Goal: Task Accomplishment & Management: Complete application form

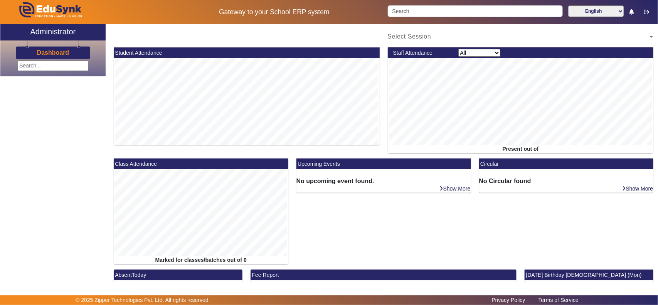
click at [56, 53] on h3 "Dashboard" at bounding box center [53, 52] width 32 height 7
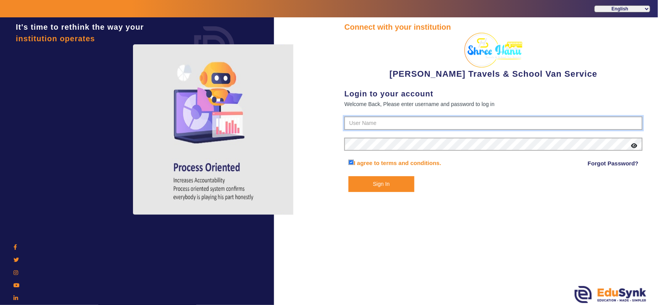
type input "9713429926"
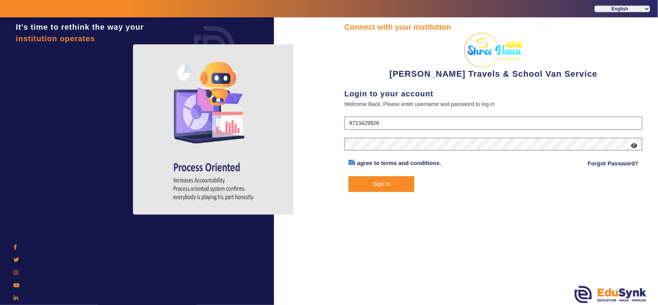
click at [392, 185] on button "Sign In" at bounding box center [382, 184] width 66 height 16
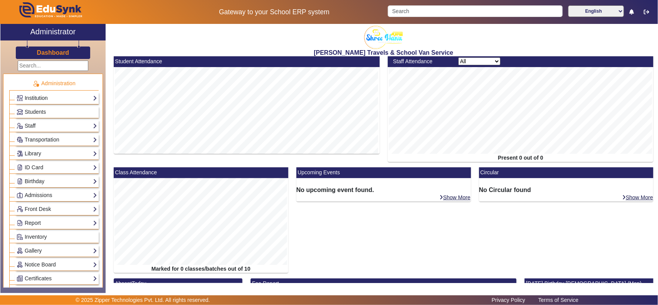
click at [39, 97] on link "Institution" at bounding box center [57, 98] width 81 height 9
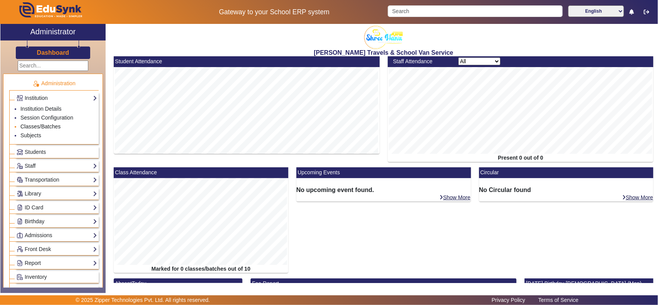
click at [39, 125] on link "Classes/Batches" at bounding box center [40, 126] width 40 height 6
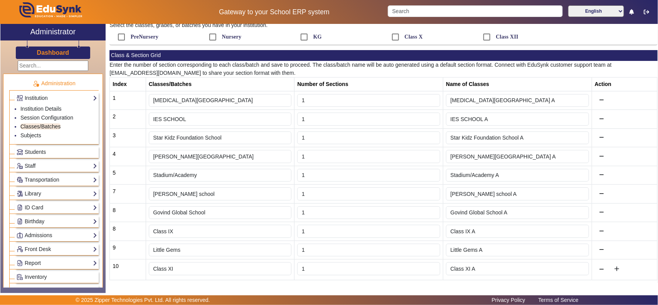
scroll to position [74, 0]
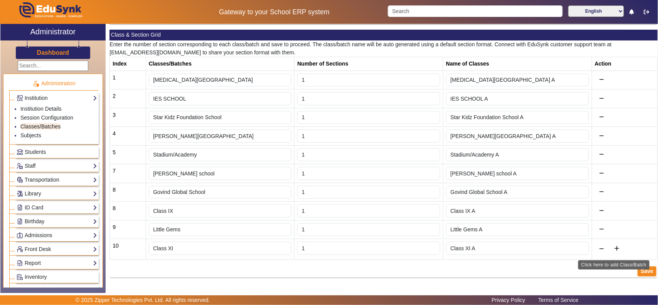
click at [614, 247] on mat-icon "add" at bounding box center [617, 248] width 8 height 8
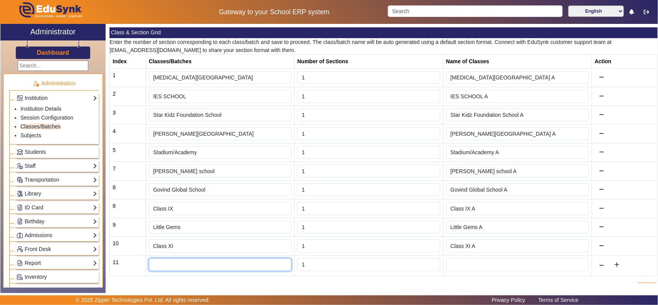
click at [178, 267] on input "text" at bounding box center [220, 264] width 143 height 13
paste input "[PERSON_NAME] foundation School"
type input "[PERSON_NAME] foundation School"
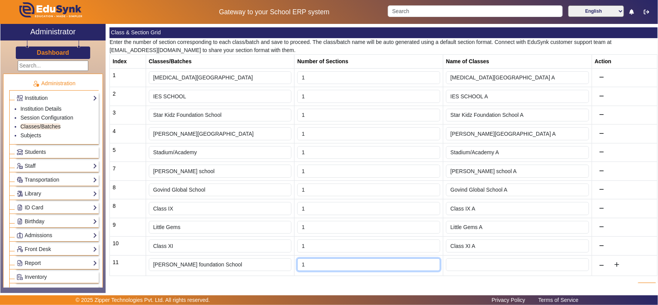
type input "2"
type input "[PERSON_NAME] foundation School A,[PERSON_NAME] foundation School B"
type input "1"
type input "[PERSON_NAME] foundation School A"
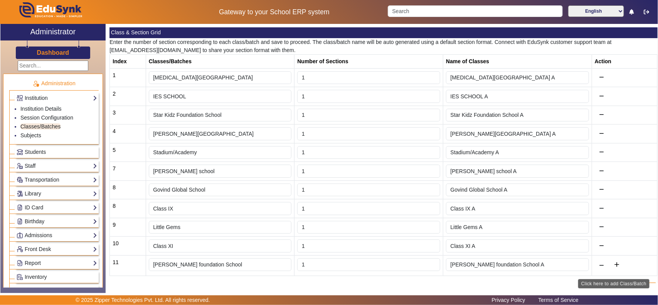
click at [615, 268] on mat-icon "add" at bounding box center [617, 265] width 8 height 8
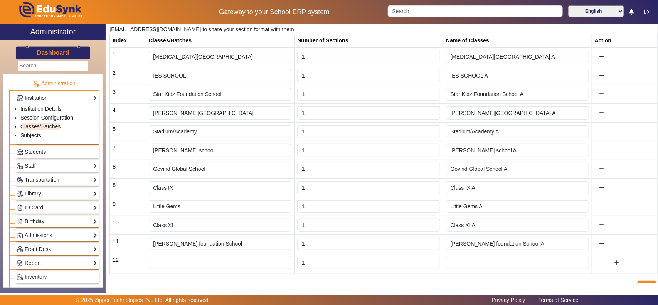
scroll to position [112, 0]
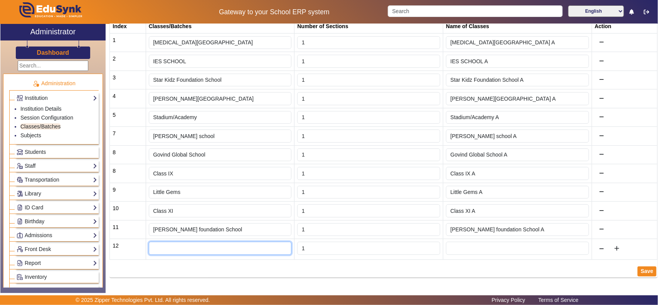
click at [207, 249] on input "text" at bounding box center [220, 248] width 143 height 13
paste input "Saint [PERSON_NAME] of Assisi"
type input "Saint [PERSON_NAME] of Assisi"
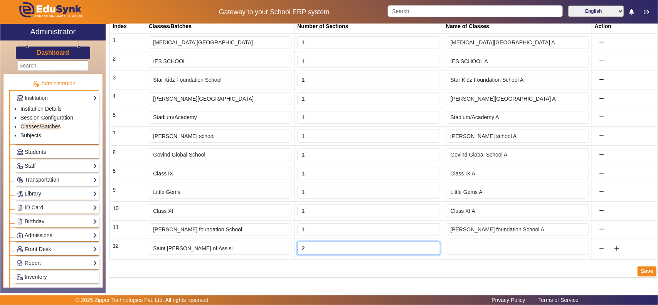
type input "2"
click at [429, 245] on input "2" at bounding box center [368, 248] width 143 height 13
type input "Saint [PERSON_NAME] of Assisi A,Saint [PERSON_NAME] of Assisi B"
click at [428, 253] on input "2" at bounding box center [368, 248] width 143 height 13
type input "1"
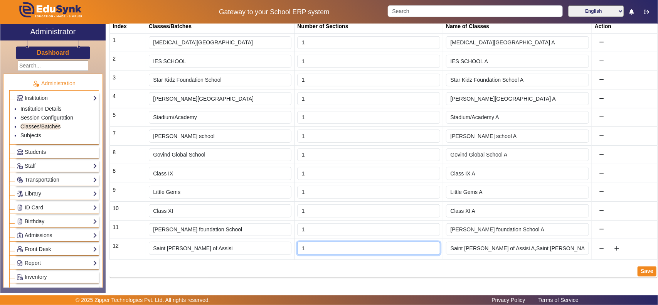
click at [430, 249] on input "1" at bounding box center [368, 248] width 143 height 13
type input "Saint [PERSON_NAME] of Assisi A"
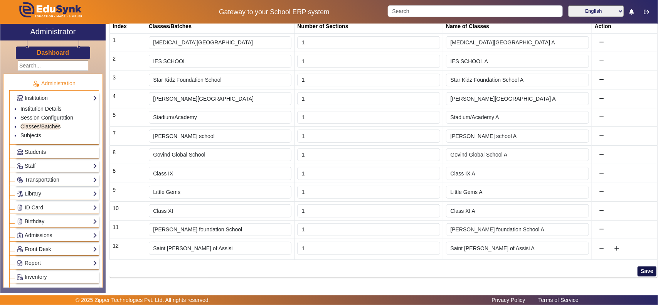
click at [645, 271] on button "Save" at bounding box center [647, 271] width 19 height 10
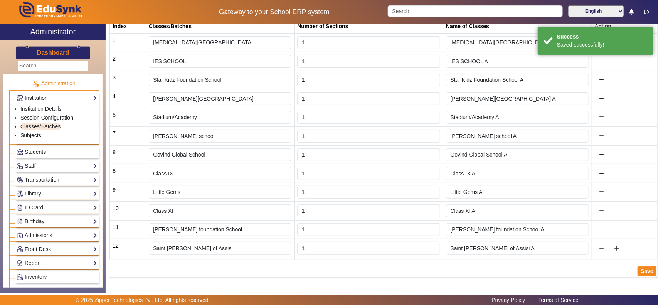
click at [40, 152] on span "Students" at bounding box center [35, 152] width 21 height 6
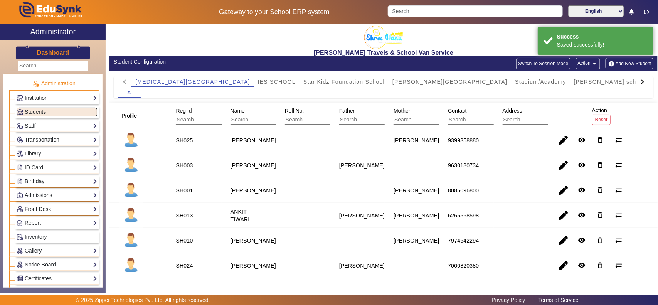
click at [638, 80] on div at bounding box center [643, 81] width 14 height 11
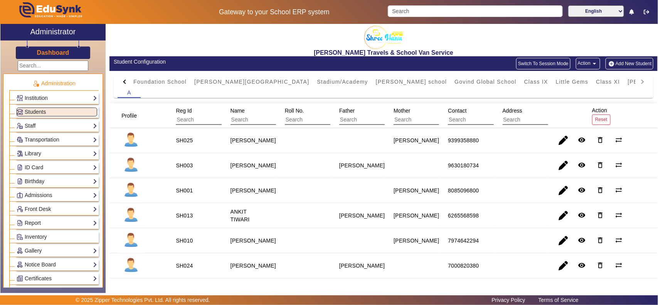
click at [638, 80] on mat-tab-header "[MEDICAL_DATA][GEOGRAPHIC_DATA] IES SCHOOL [GEOGRAPHIC_DATA] [PERSON_NAME][GEOG…" at bounding box center [384, 81] width 532 height 11
